Goal: Information Seeking & Learning: Find specific fact

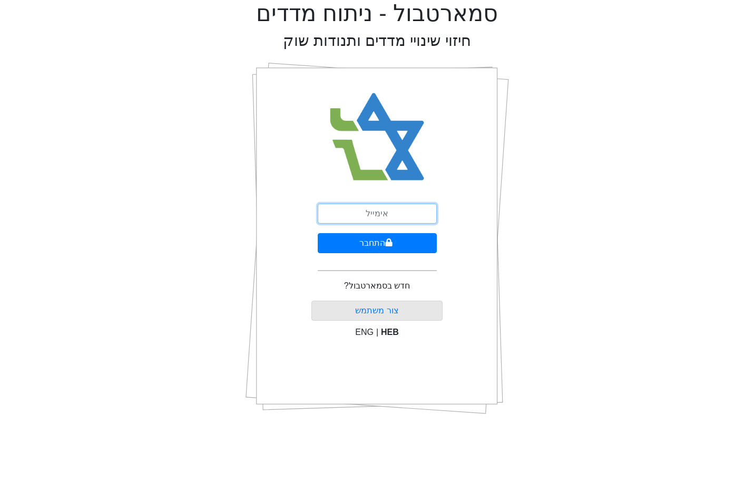
click at [403, 211] on input "email" at bounding box center [377, 214] width 119 height 20
type input "ש"
type input "[EMAIL_ADDRESS][DOMAIN_NAME]"
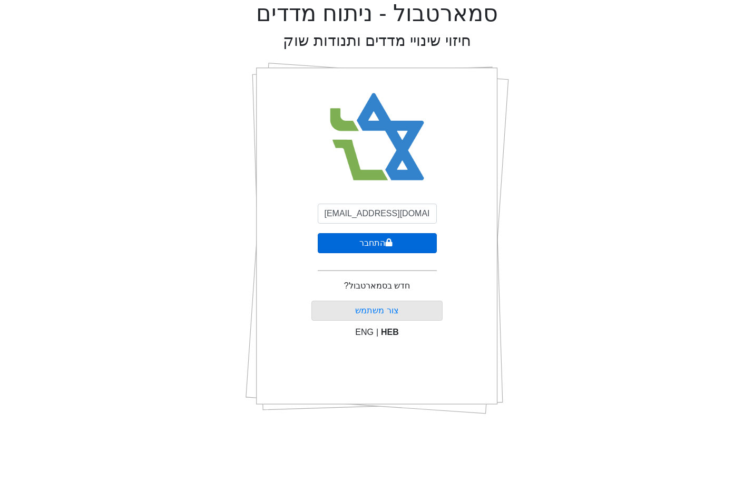
click at [318, 233] on button "התחבר" at bounding box center [377, 243] width 119 height 20
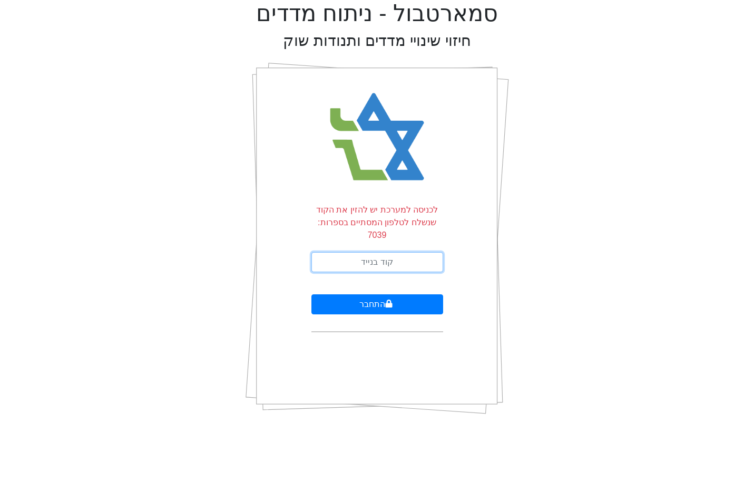
click at [409, 255] on input "text" at bounding box center [378, 262] width 132 height 20
type input "549771"
click at [312, 294] on button "התחבר" at bounding box center [378, 304] width 132 height 20
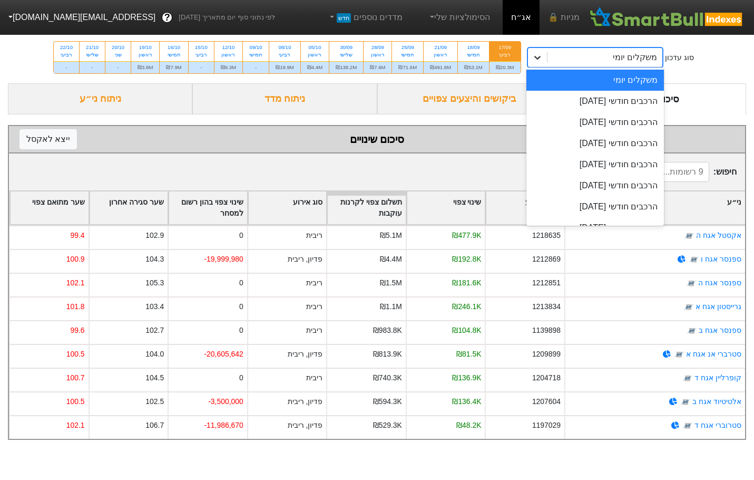
click at [536, 59] on icon at bounding box center [537, 57] width 11 height 11
click at [626, 105] on div "הרכבים חודשי [DATE]" at bounding box center [596, 101] width 138 height 21
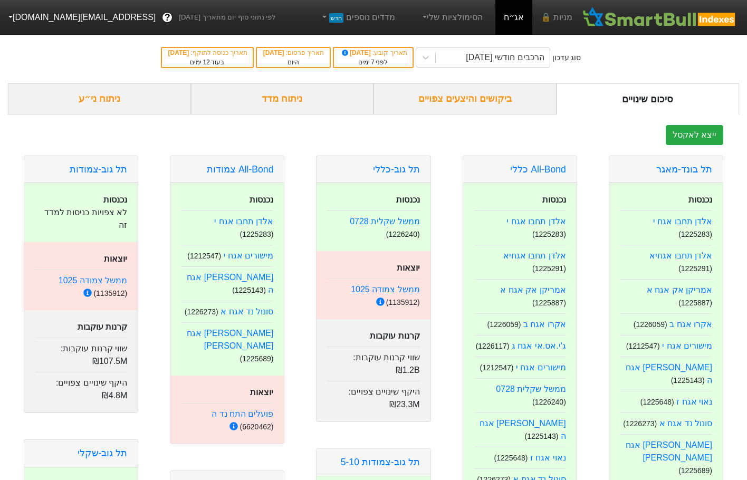
click at [449, 105] on div "ביקושים והיצעים צפויים" at bounding box center [464, 98] width 183 height 31
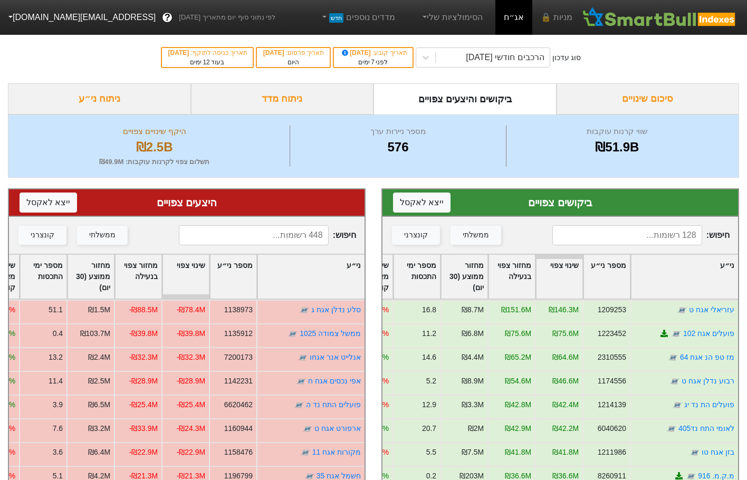
click at [632, 240] on input at bounding box center [626, 235] width 149 height 20
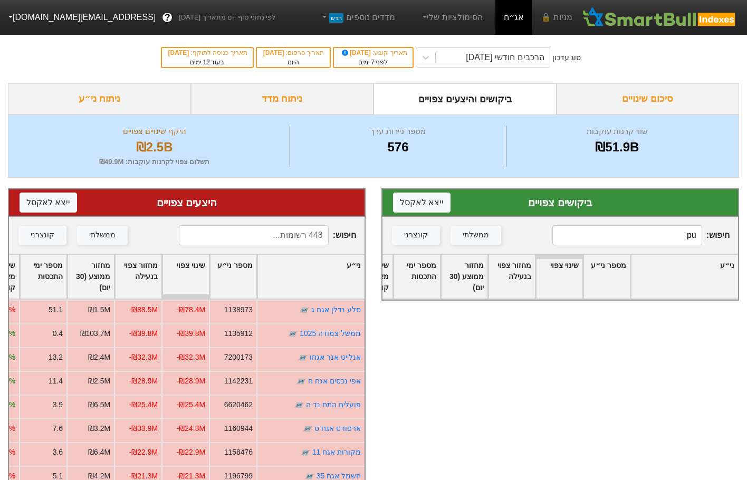
type input "p"
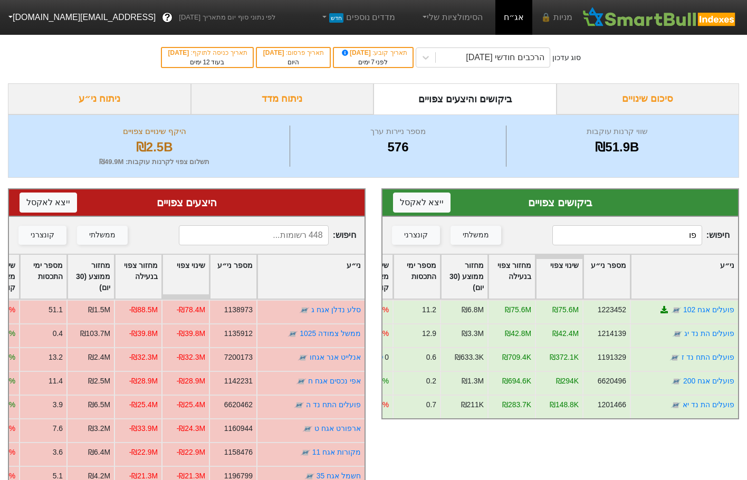
type input "פ"
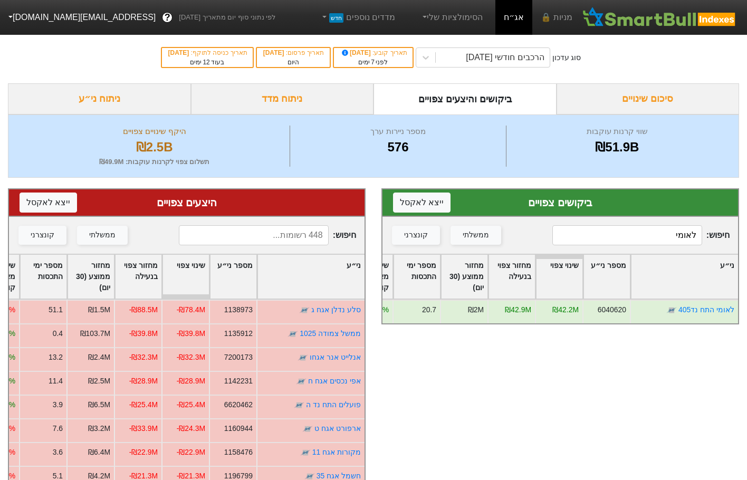
type input "לאומי"
click at [283, 238] on input at bounding box center [253, 235] width 149 height 20
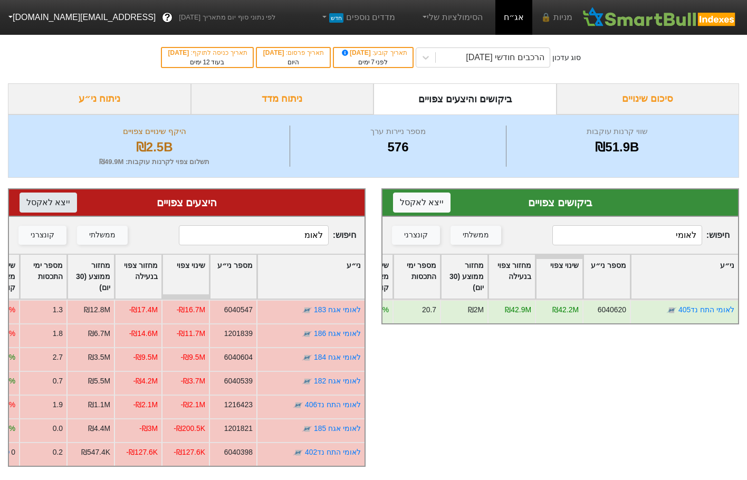
type input "לאומ"
click at [285, 239] on input "לאומ" at bounding box center [253, 235] width 149 height 20
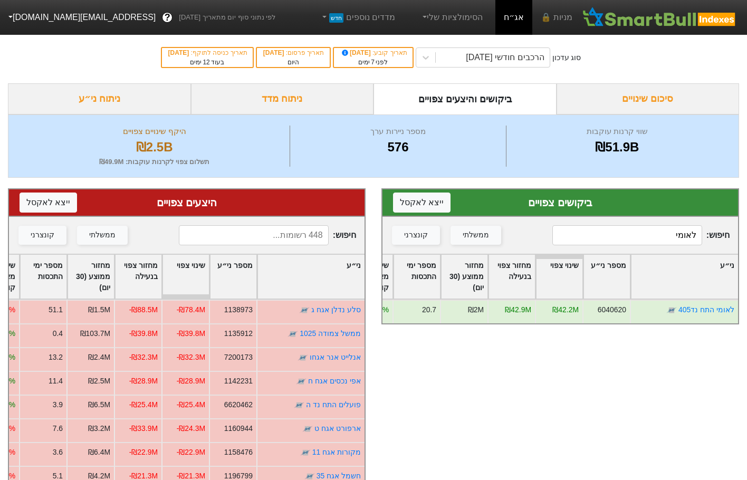
click at [616, 224] on div "חיפוש : לאומי ממשלתי קונצרני" at bounding box center [559, 235] width 355 height 37
click at [621, 235] on input "לאומי" at bounding box center [626, 235] width 149 height 20
click at [305, 239] on input at bounding box center [253, 235] width 149 height 20
type input "מז טפ"
click at [609, 227] on input "לאומי" at bounding box center [626, 235] width 149 height 20
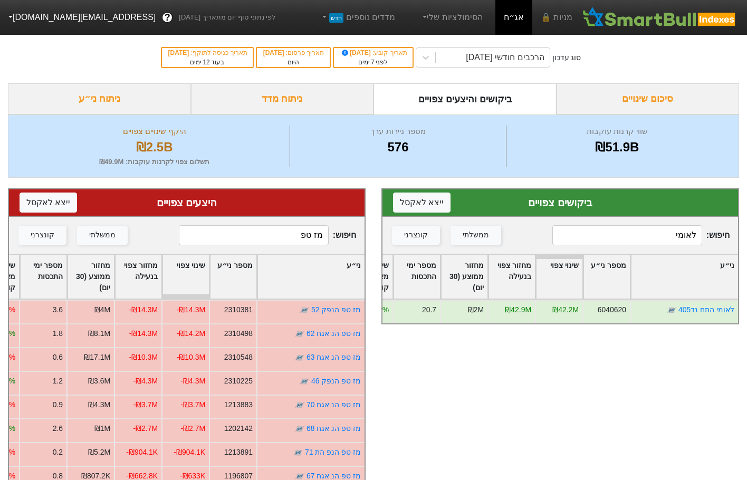
click at [608, 228] on input "לאומי" at bounding box center [626, 235] width 149 height 20
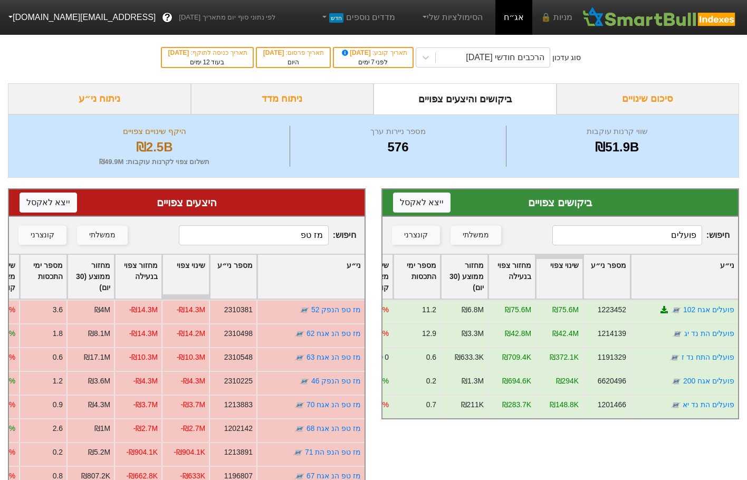
click at [634, 241] on input "פועלים" at bounding box center [626, 235] width 149 height 20
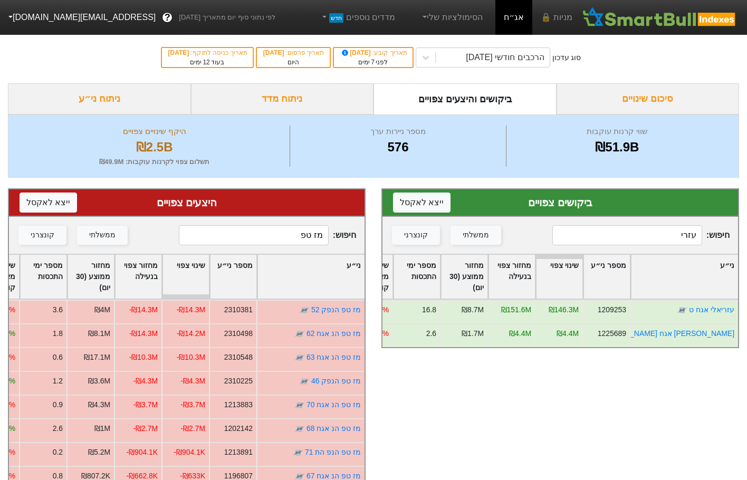
click at [626, 241] on input "עזרי" at bounding box center [626, 235] width 149 height 20
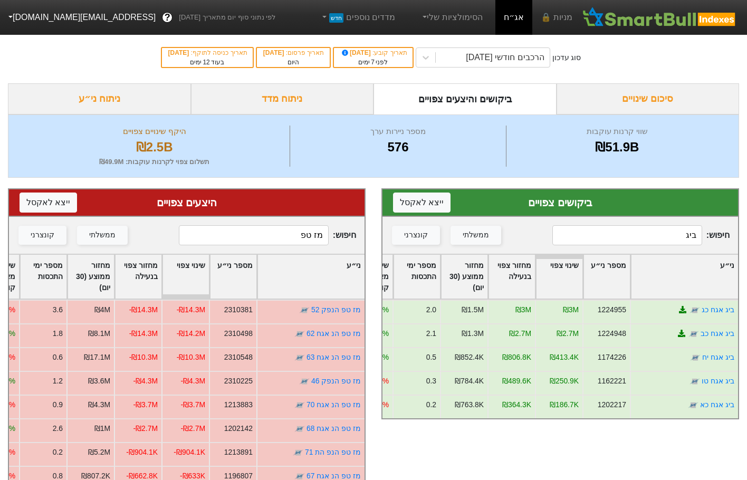
type input "ביג"
